Goal: Check status: Check status

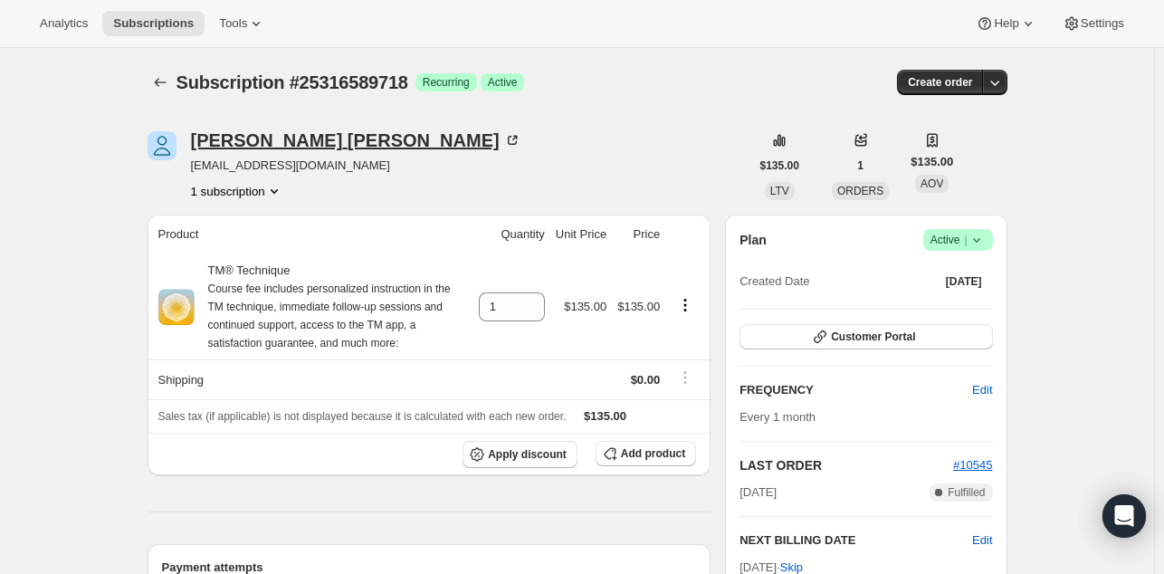
click at [254, 133] on div "[PERSON_NAME]" at bounding box center [356, 140] width 330 height 18
